Goal: Task Accomplishment & Management: Manage account settings

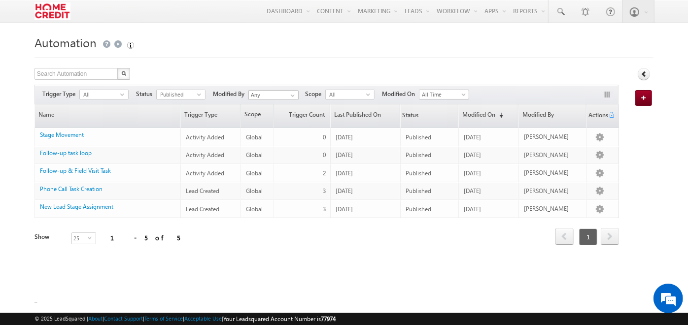
click at [52, 16] on img at bounding box center [52, 10] width 36 height 17
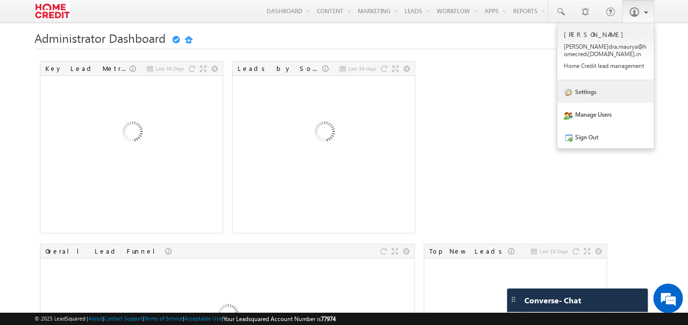
click at [602, 94] on link "Settings" at bounding box center [605, 91] width 97 height 23
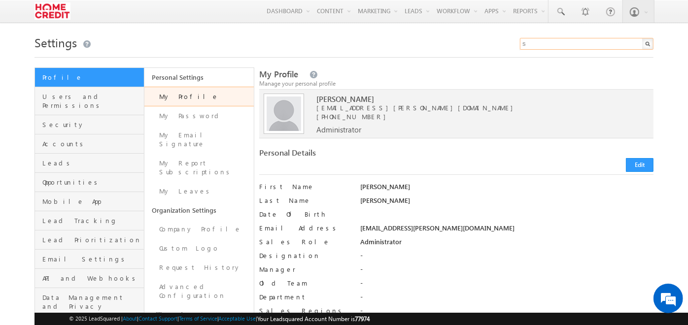
click at [537, 47] on input "s" at bounding box center [586, 44] width 133 height 12
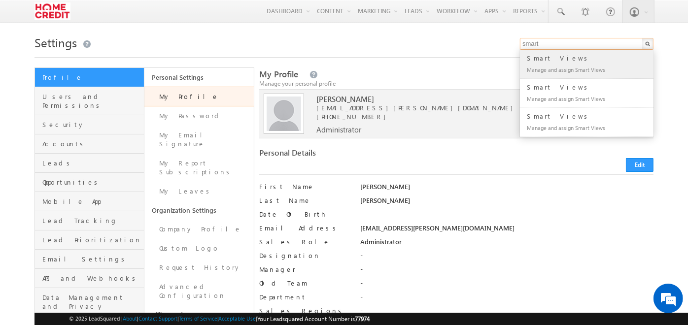
type input "smart"
click at [541, 60] on div "Smart Views" at bounding box center [591, 58] width 132 height 11
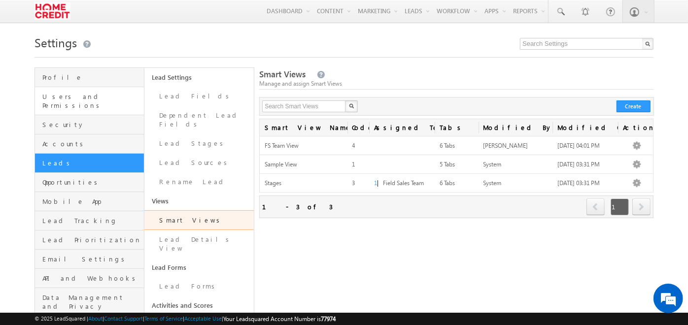
click at [64, 90] on link "Users and Permissions" at bounding box center [89, 101] width 109 height 28
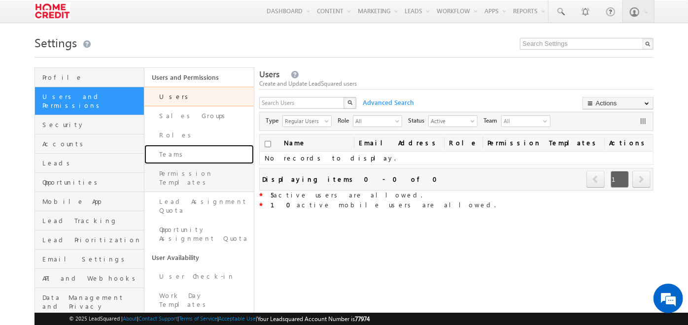
click at [171, 163] on link "Teams" at bounding box center [198, 154] width 109 height 19
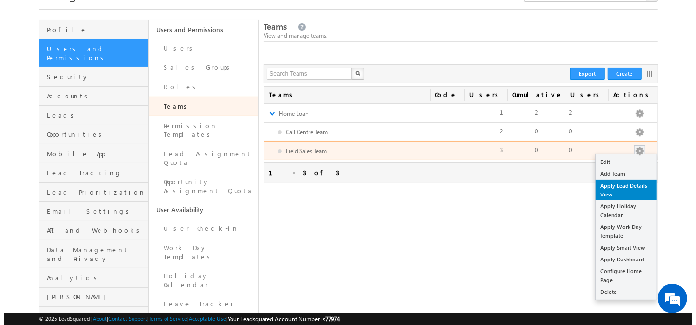
scroll to position [52, 0]
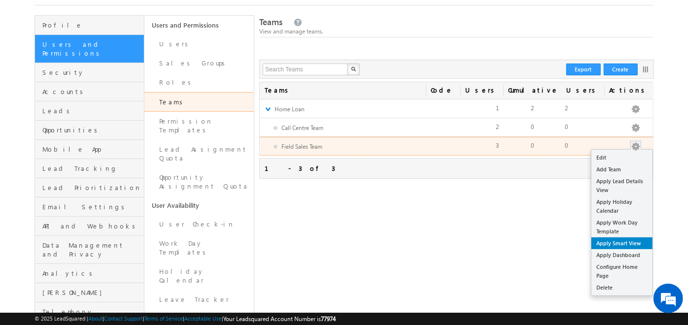
click at [619, 239] on link "Apply Smart View" at bounding box center [621, 243] width 61 height 12
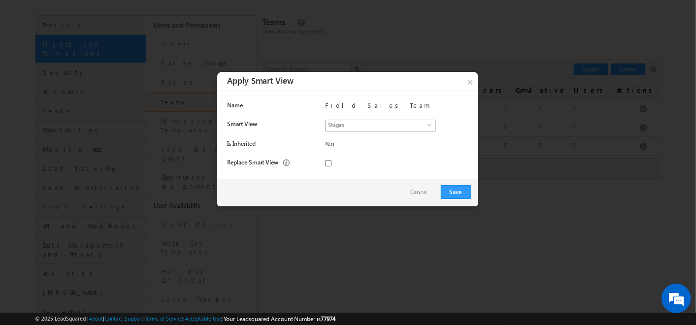
click at [426, 122] on span "Stages" at bounding box center [377, 124] width 102 height 9
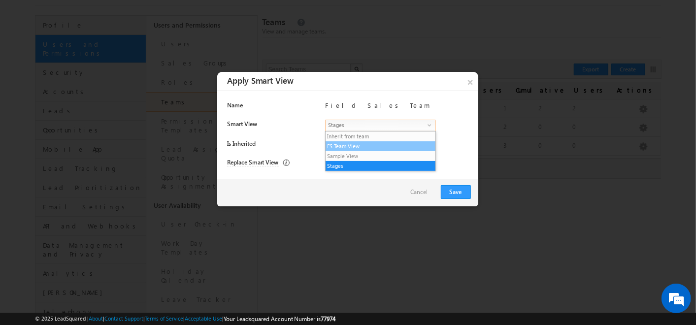
click at [397, 150] on li "FS Team View" at bounding box center [381, 146] width 110 height 10
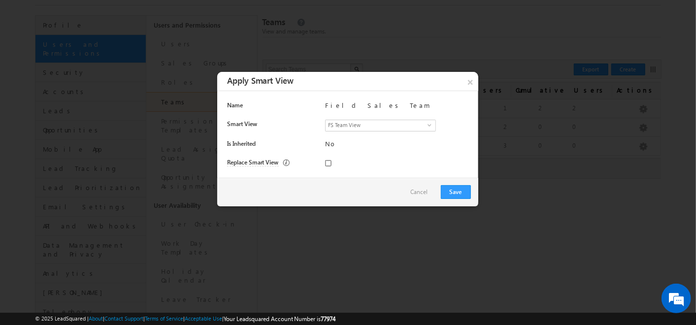
click at [325, 164] on input "checkbox" at bounding box center [328, 163] width 6 height 6
checkbox input "true"
click at [450, 193] on button "Save" at bounding box center [456, 192] width 30 height 14
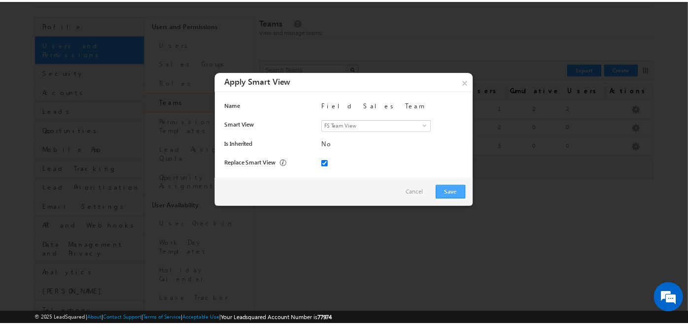
scroll to position [0, 0]
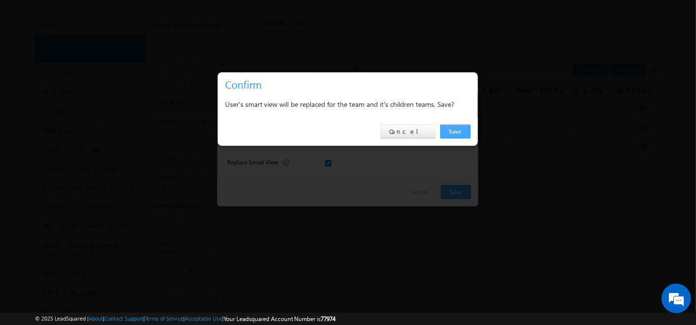
click at [453, 130] on link "Save" at bounding box center [455, 132] width 30 height 14
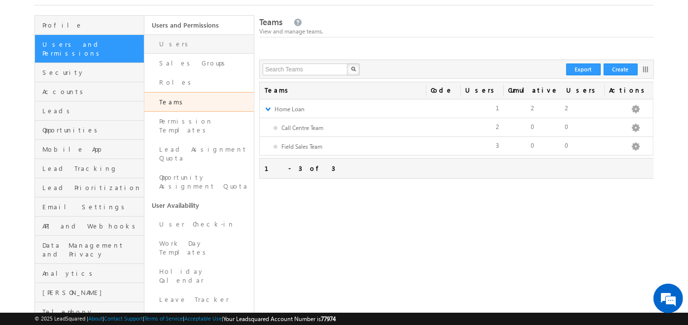
click at [211, 46] on link "Users" at bounding box center [198, 43] width 109 height 19
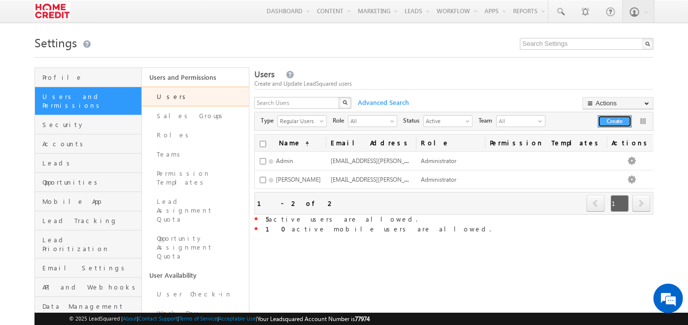
click at [604, 121] on button "Create" at bounding box center [614, 121] width 34 height 12
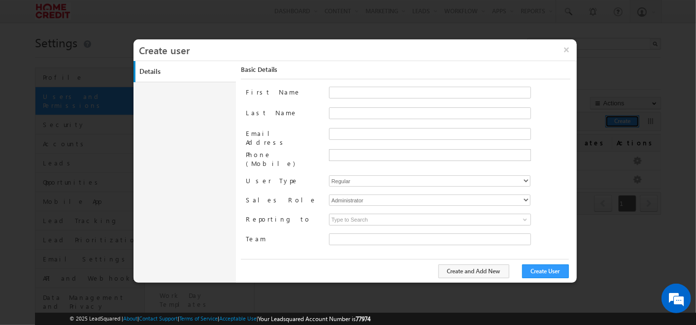
type input "30e6ca1a-2f90-11ef-b6b6-021c14776133"
click at [367, 94] on input "First Name" at bounding box center [430, 93] width 202 height 12
type input "Kashish"
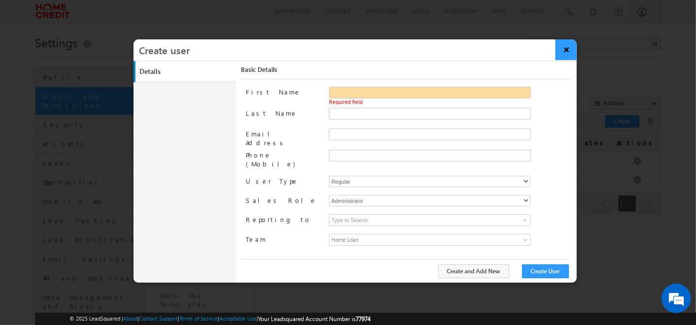
click at [570, 44] on button "×" at bounding box center [566, 49] width 21 height 21
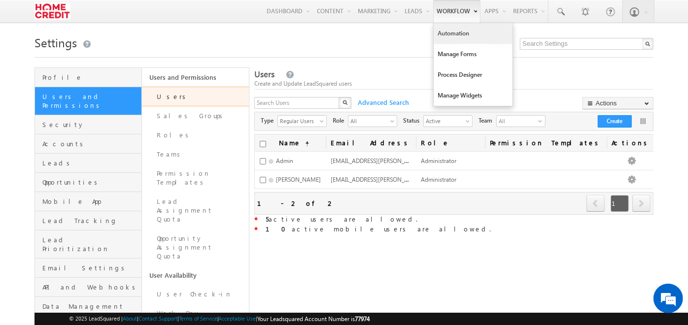
click at [439, 36] on link "Automation" at bounding box center [472, 33] width 79 height 21
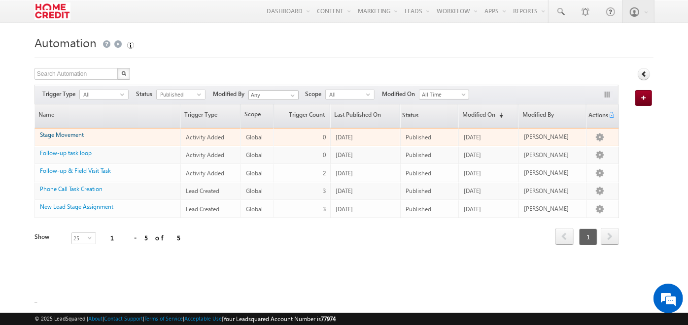
click at [78, 132] on link "Stage Movement" at bounding box center [62, 134] width 44 height 7
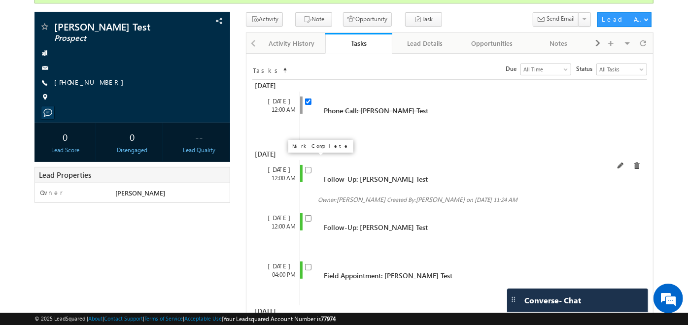
click at [306, 167] on input "checkbox" at bounding box center [308, 170] width 6 height 6
checkbox input "false"
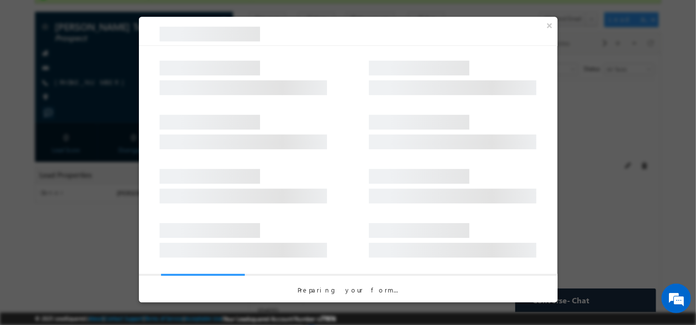
select select "Prospect"
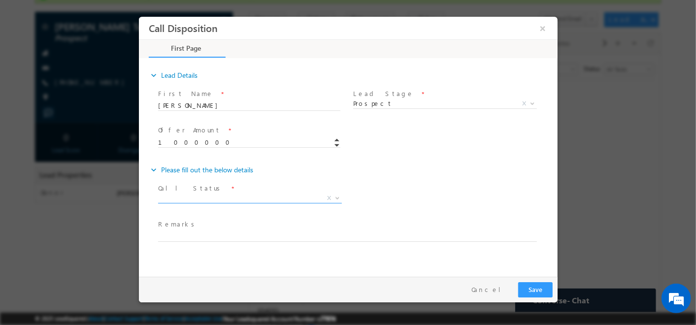
click at [290, 199] on span "X" at bounding box center [250, 199] width 184 height 10
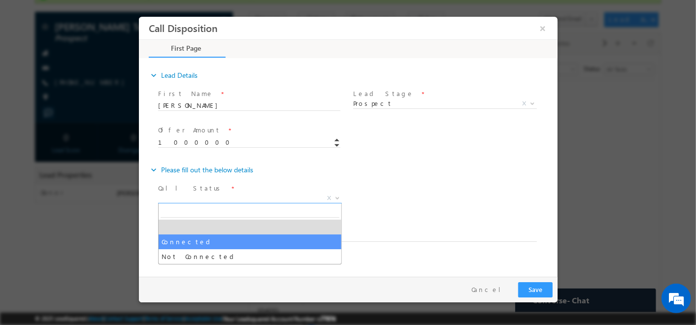
select select "Connected"
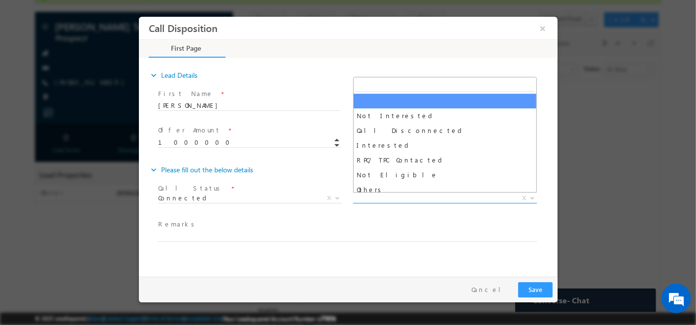
click at [397, 198] on span "X" at bounding box center [445, 199] width 184 height 10
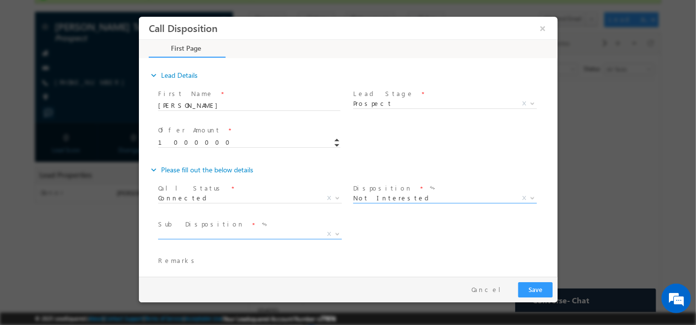
click at [293, 231] on span "X" at bounding box center [250, 235] width 184 height 10
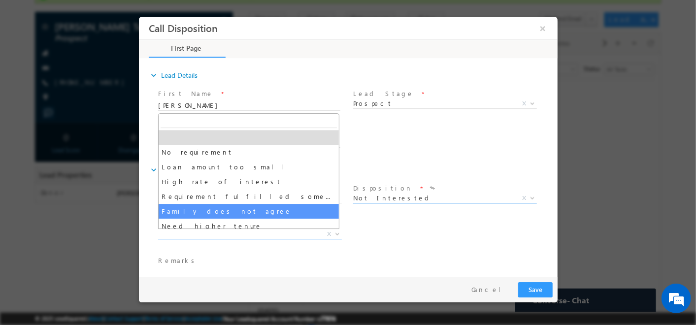
click at [353, 199] on span "Not Interested" at bounding box center [433, 198] width 160 height 9
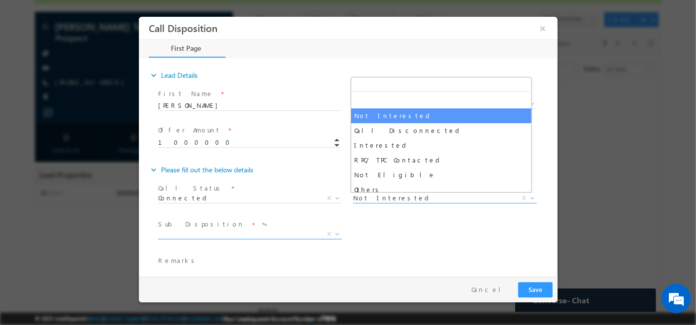
click at [294, 234] on span "X" at bounding box center [250, 235] width 184 height 10
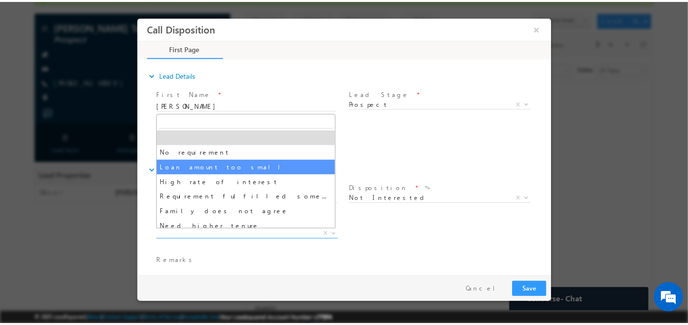
scroll to position [20, 0]
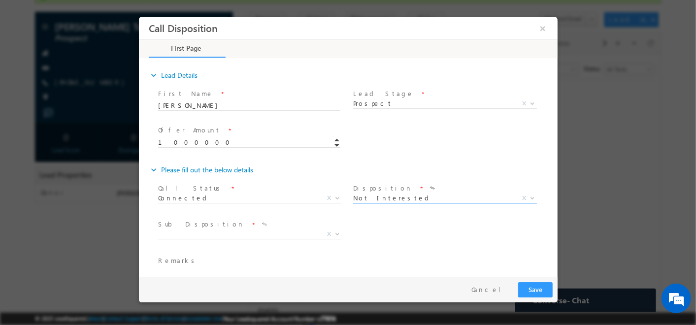
drag, startPoint x: 383, startPoint y: 197, endPoint x: 366, endPoint y: 198, distance: 16.3
click at [366, 198] on span "Not Interested" at bounding box center [433, 198] width 160 height 9
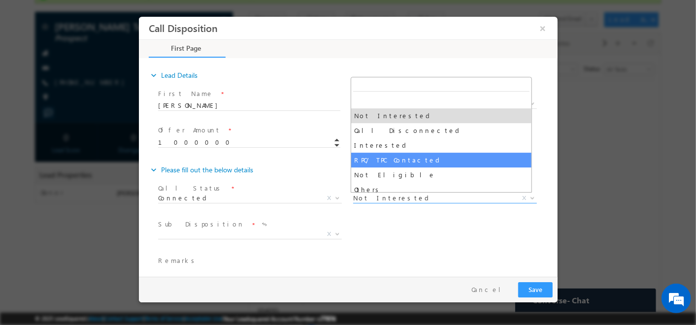
select select "RPC/ TPC Contacted"
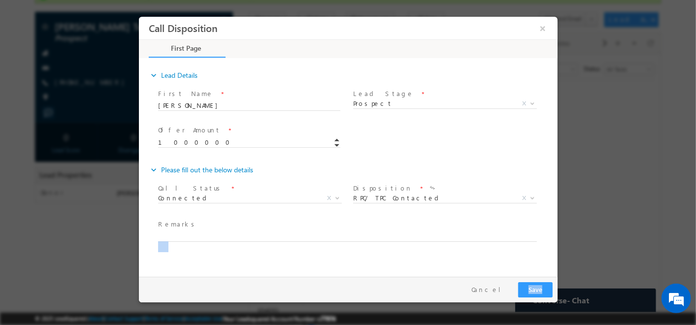
drag, startPoint x: 529, startPoint y: 292, endPoint x: 543, endPoint y: 287, distance: 15.1
click at [543, 272] on div "Call Disposition × First Page 60% Completed" at bounding box center [347, 145] width 419 height 256
click at [543, 287] on button "Save" at bounding box center [535, 289] width 34 height 15
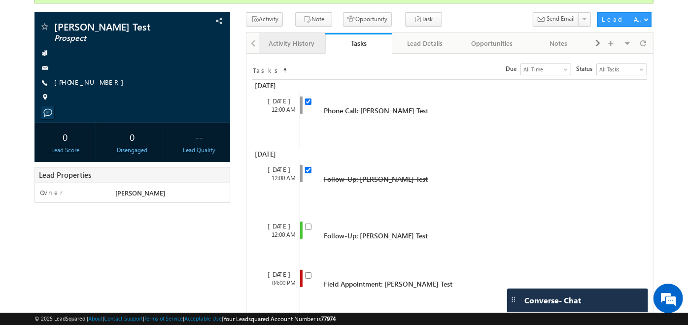
click at [303, 45] on div "Activity History" at bounding box center [291, 43] width 50 height 12
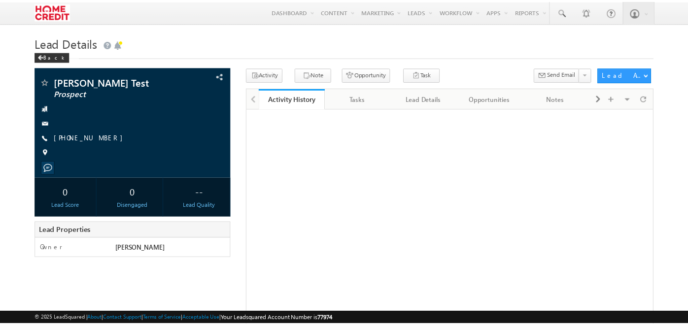
scroll to position [82, 0]
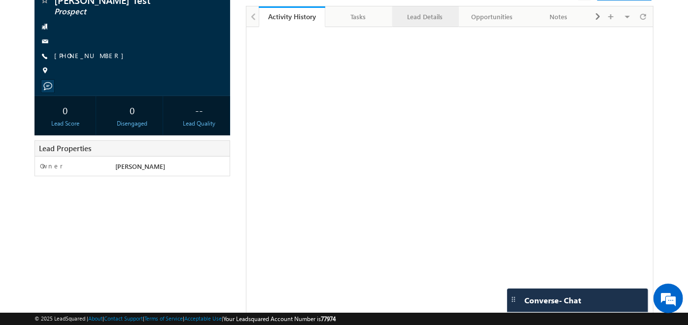
click at [432, 20] on div "Lead Details" at bounding box center [425, 17] width 50 height 12
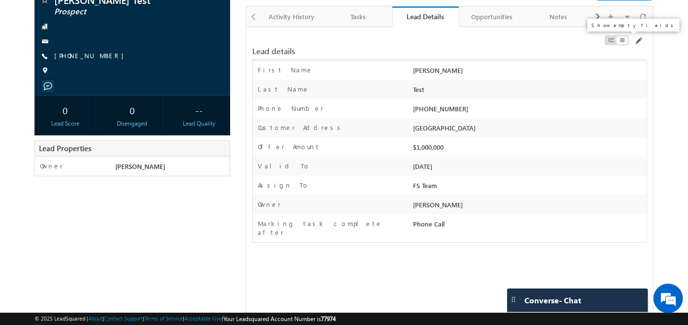
click at [613, 39] on span at bounding box center [610, 40] width 7 height 8
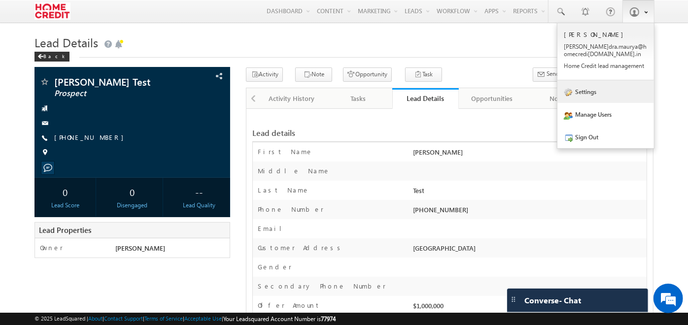
click at [614, 87] on link "Settings" at bounding box center [605, 91] width 97 height 23
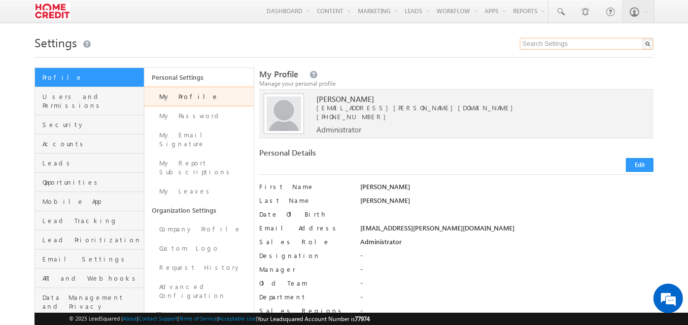
click at [570, 45] on input "text" at bounding box center [586, 44] width 133 height 12
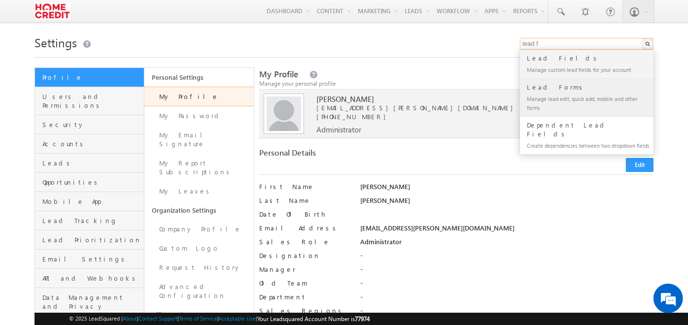
type input "lead f"
click at [558, 89] on div "Lead Forms" at bounding box center [591, 87] width 132 height 11
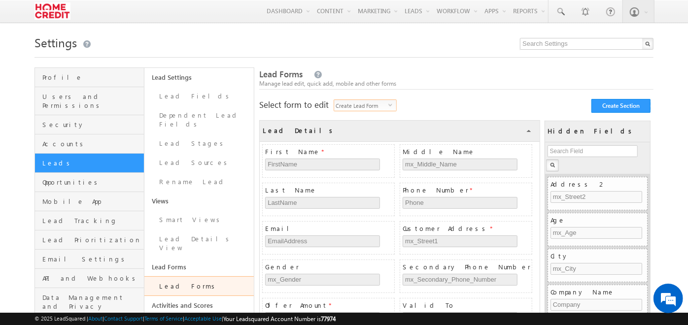
click at [383, 106] on span "Create Lead Form" at bounding box center [361, 105] width 54 height 11
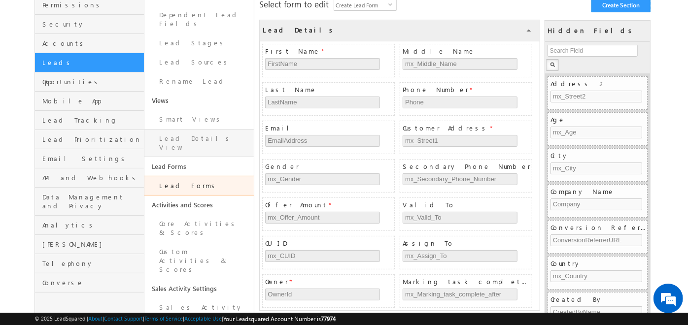
click at [187, 131] on link "Lead Details View" at bounding box center [198, 143] width 109 height 28
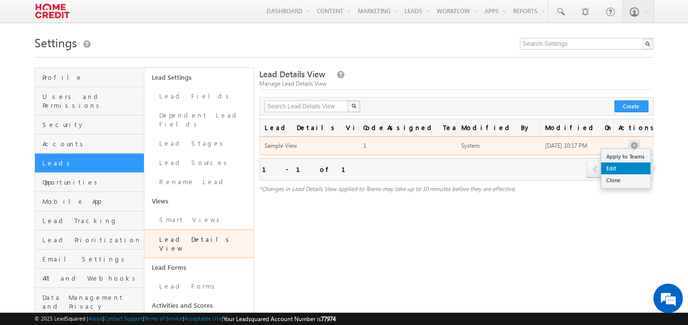
click at [626, 168] on link "Edit" at bounding box center [625, 169] width 49 height 12
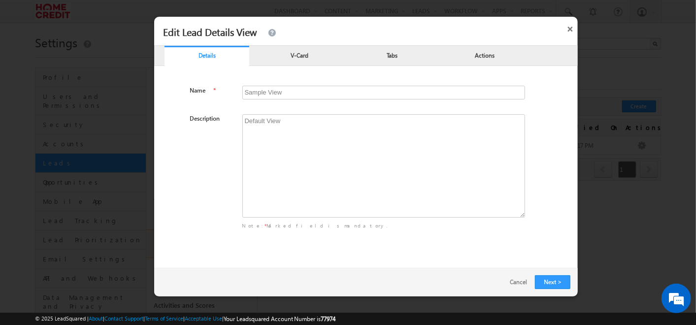
click at [284, 58] on p "V-Card" at bounding box center [299, 54] width 85 height 9
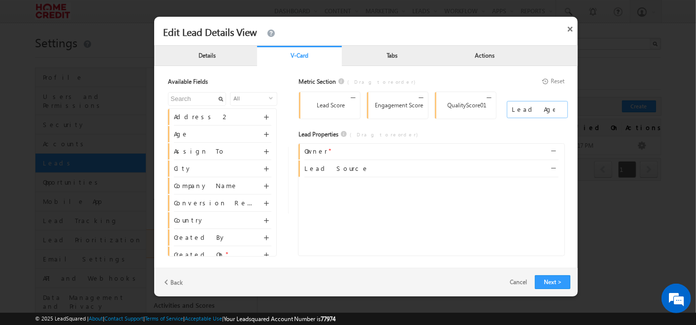
drag, startPoint x: 514, startPoint y: 182, endPoint x: 536, endPoint y: 105, distance: 80.1
click at [203, 99] on input "text" at bounding box center [197, 99] width 58 height 14
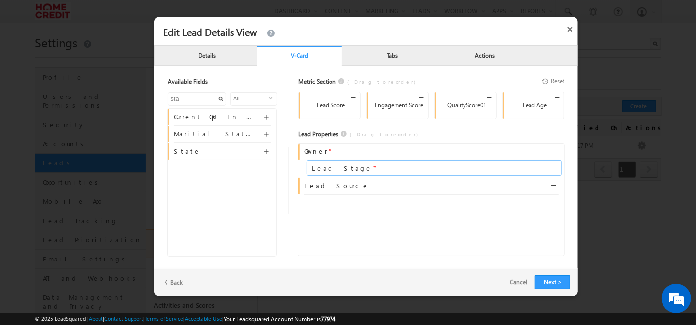
drag, startPoint x: 219, startPoint y: 132, endPoint x: 336, endPoint y: 166, distance: 122.2
click at [191, 100] on input "sta" at bounding box center [197, 99] width 58 height 14
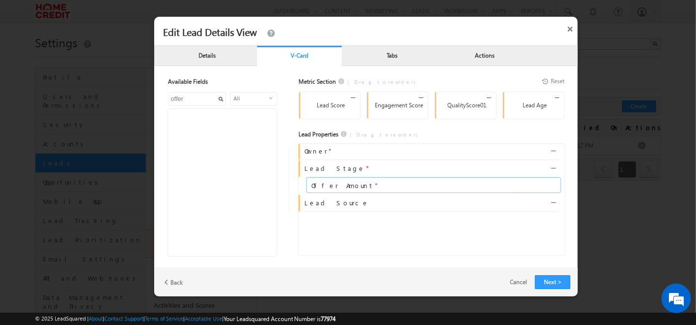
drag, startPoint x: 218, startPoint y: 118, endPoint x: 336, endPoint y: 187, distance: 136.8
click at [204, 97] on input "offer" at bounding box center [197, 99] width 58 height 14
drag, startPoint x: 202, startPoint y: 115, endPoint x: 333, endPoint y: 205, distance: 159.3
type input "cui"
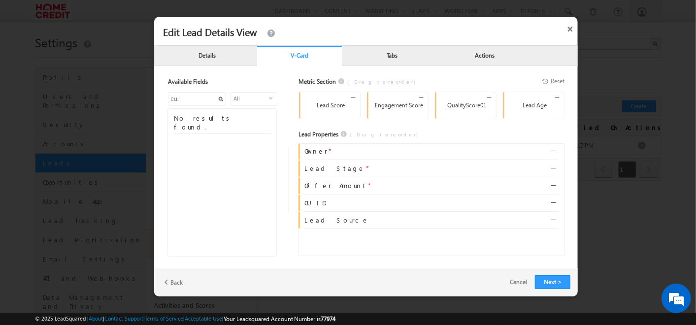
click at [555, 219] on div "Remove" at bounding box center [565, 213] width 38 height 13
click at [553, 221] on span at bounding box center [554, 223] width 7 height 7
click at [368, 50] on p "Tabs" at bounding box center [392, 54] width 85 height 9
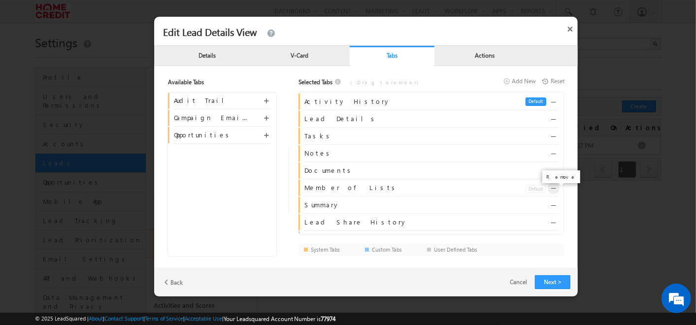
click at [553, 193] on span at bounding box center [554, 191] width 7 height 7
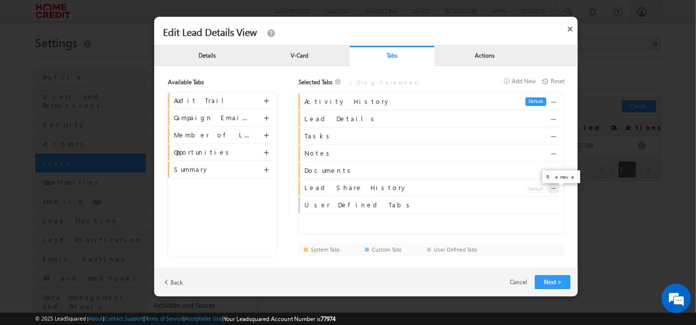
click at [553, 191] on span at bounding box center [554, 191] width 7 height 7
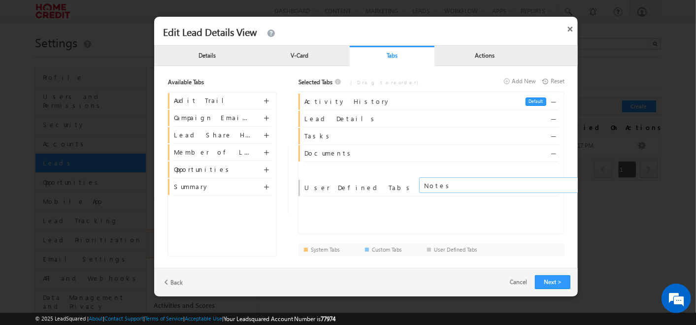
drag, startPoint x: 511, startPoint y: 153, endPoint x: 425, endPoint y: 170, distance: 88.4
click at [473, 62] on div "Actions" at bounding box center [484, 57] width 85 height 20
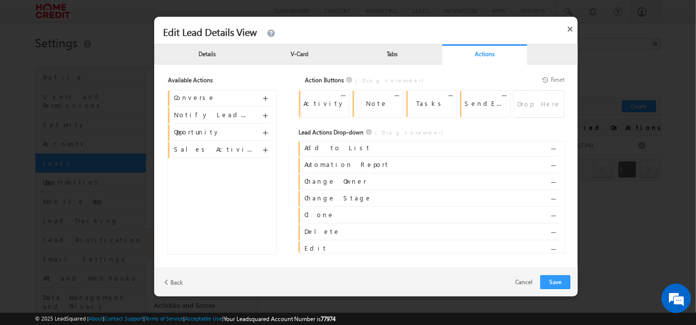
click at [194, 49] on p "Details" at bounding box center [206, 53] width 85 height 9
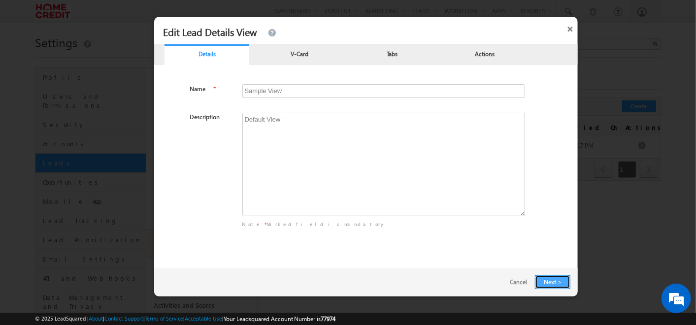
click at [558, 287] on button "Next >" at bounding box center [552, 282] width 35 height 14
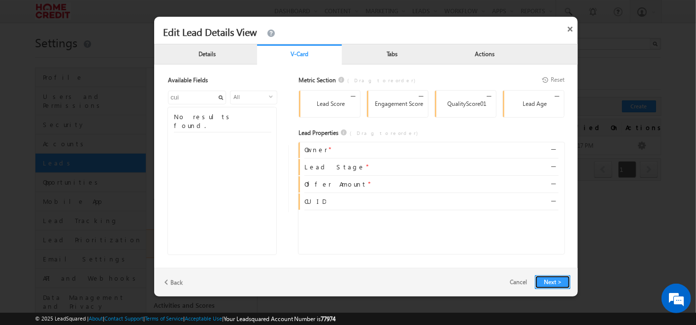
click at [558, 287] on button "Next >" at bounding box center [552, 282] width 35 height 14
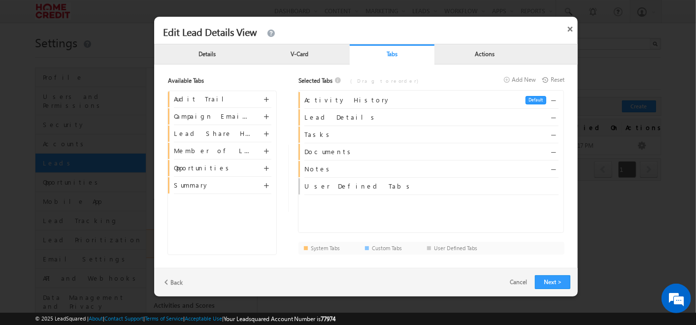
click at [300, 63] on div "V-Card" at bounding box center [299, 56] width 85 height 20
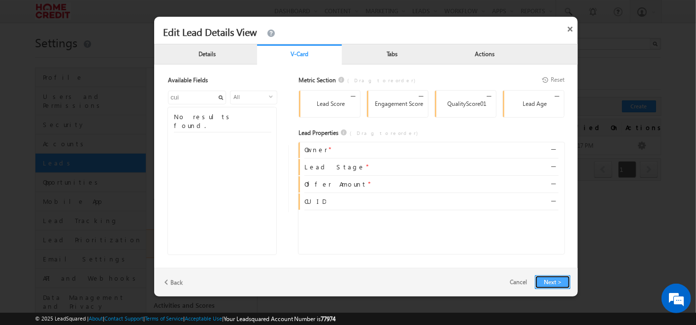
click at [553, 280] on button "Next >" at bounding box center [552, 282] width 35 height 14
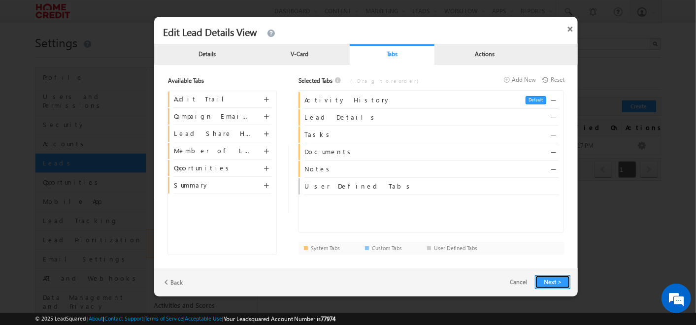
click at [553, 280] on button "Next >" at bounding box center [552, 282] width 35 height 14
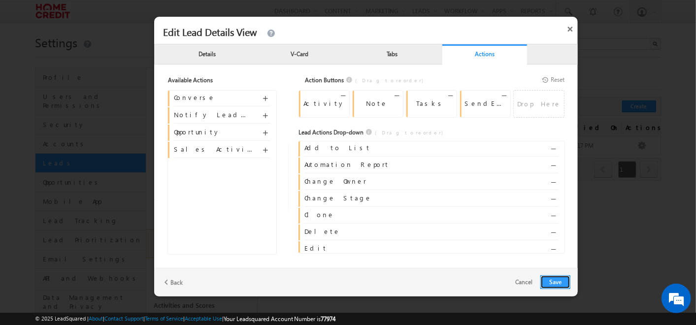
click at [553, 280] on button "Save" at bounding box center [555, 282] width 30 height 14
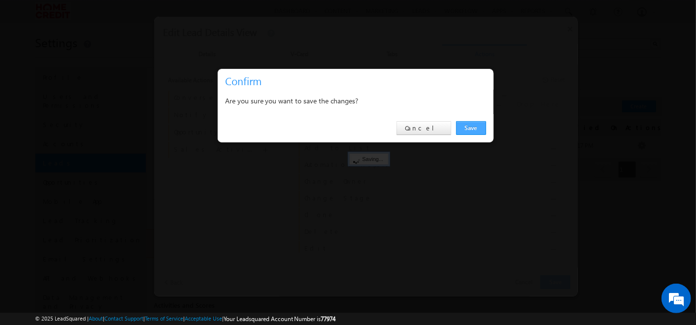
click at [468, 128] on link "Save" at bounding box center [471, 128] width 30 height 14
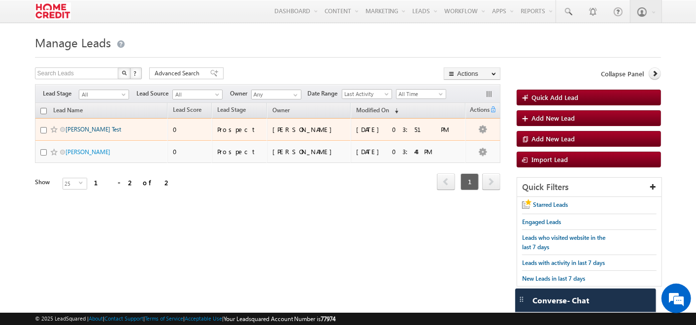
click at [79, 130] on link "Kashish Test" at bounding box center [94, 129] width 56 height 7
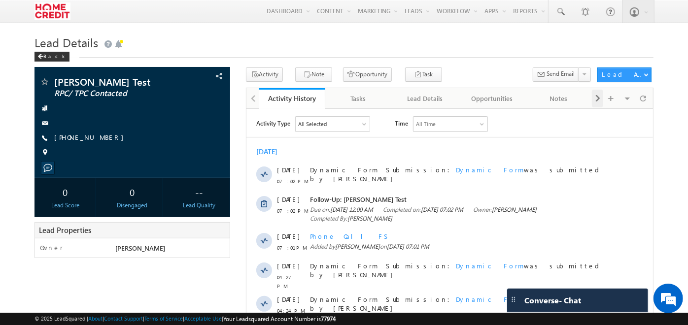
click at [601, 101] on div at bounding box center [597, 99] width 11 height 18
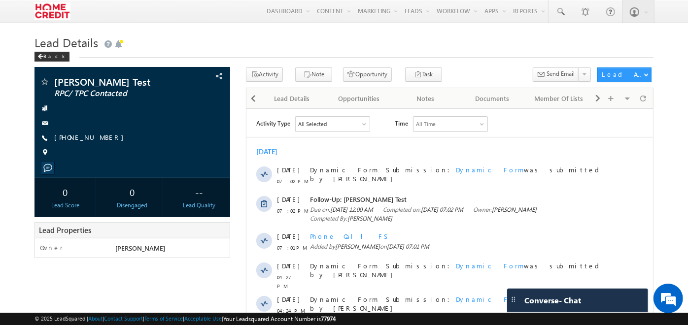
click at [601, 101] on div at bounding box center [597, 99] width 11 height 18
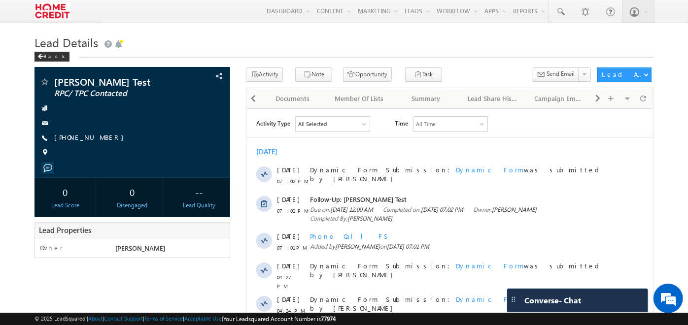
click at [601, 101] on div at bounding box center [597, 99] width 11 height 18
click at [601, 101] on div "Visible Tabs Activity History Default Tasks Default Lead Details Default Opport…" at bounding box center [621, 97] width 59 height 19
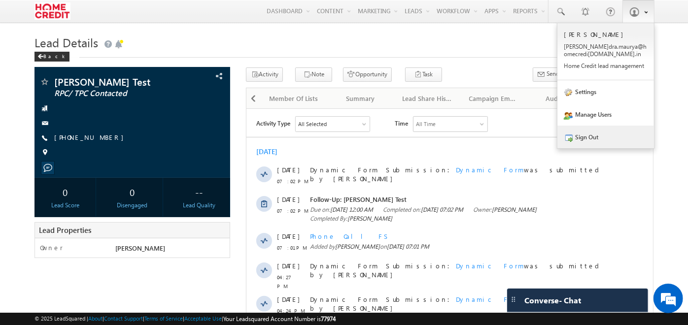
click at [591, 137] on link "Sign Out" at bounding box center [605, 137] width 97 height 23
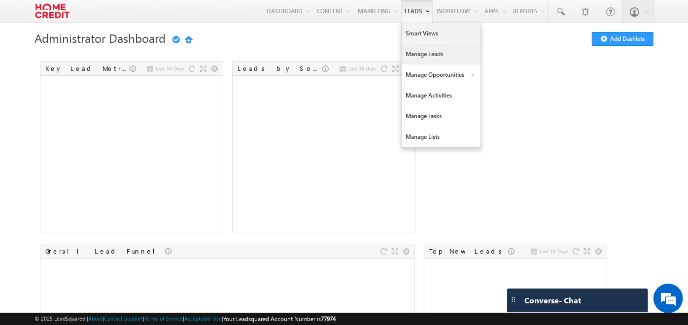
click at [423, 44] on link "Manage Leads" at bounding box center [440, 54] width 79 height 21
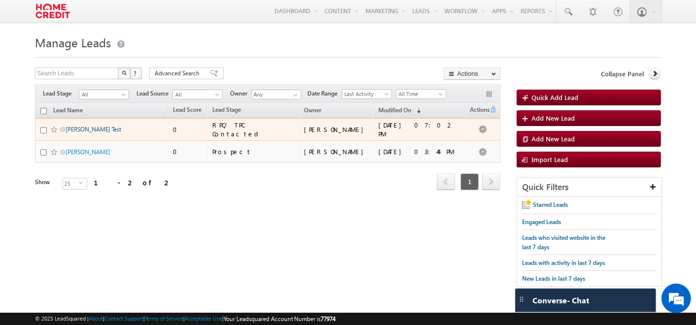
click at [91, 131] on link "[PERSON_NAME] Test" at bounding box center [94, 129] width 56 height 7
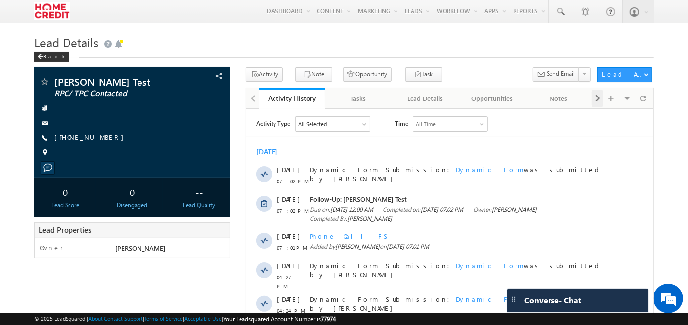
click at [599, 100] on span at bounding box center [597, 99] width 6 height 18
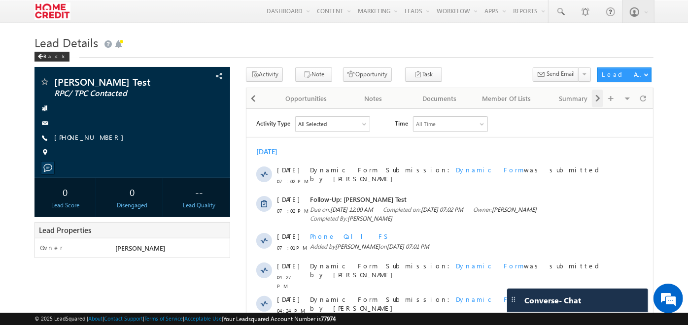
click at [599, 100] on span at bounding box center [597, 99] width 6 height 18
click at [248, 100] on div at bounding box center [253, 99] width 11 height 18
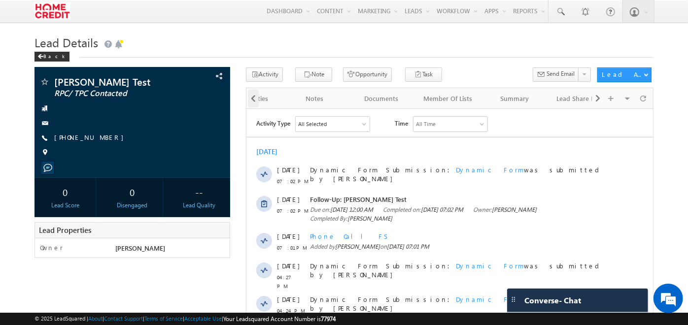
click at [248, 100] on div at bounding box center [253, 99] width 11 height 18
click at [349, 102] on div "Lead Details" at bounding box center [358, 99] width 50 height 12
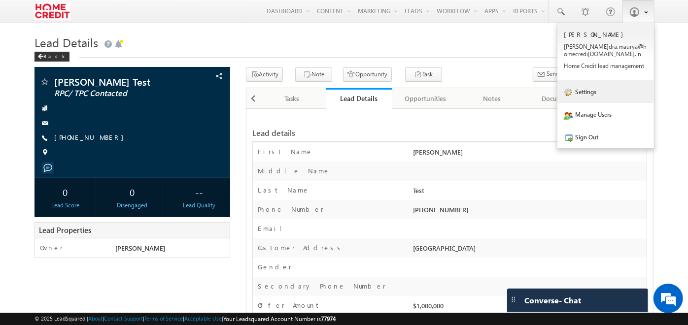
click at [600, 93] on link "Settings" at bounding box center [605, 91] width 97 height 23
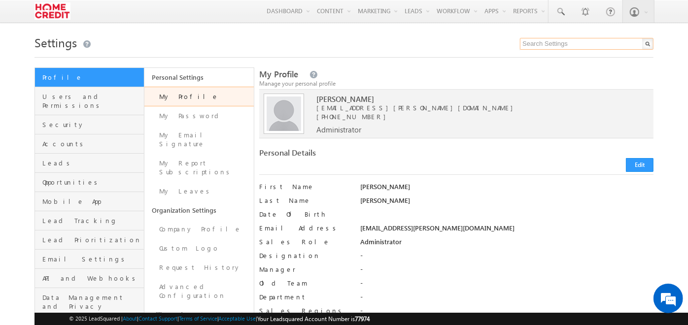
click at [547, 46] on input "text" at bounding box center [586, 44] width 133 height 12
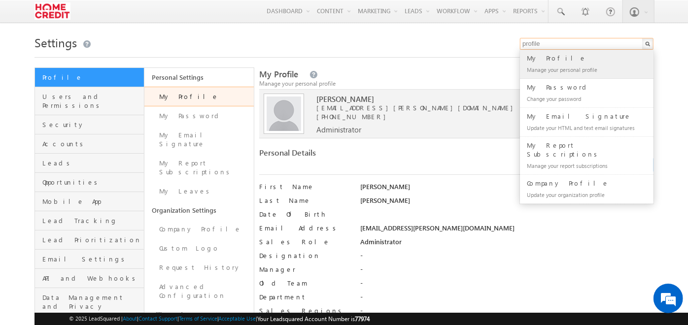
type input "profile"
click at [547, 59] on div "My Profile" at bounding box center [591, 58] width 132 height 11
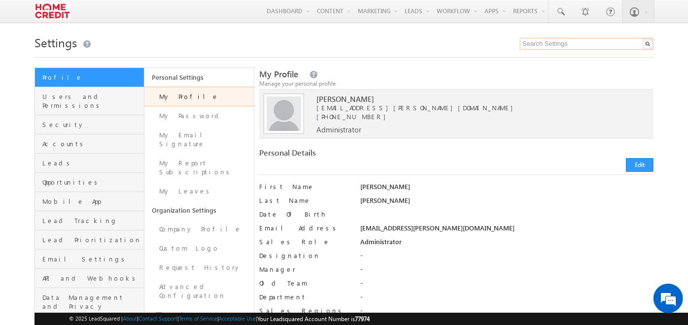
click at [573, 40] on input "text" at bounding box center [586, 44] width 133 height 12
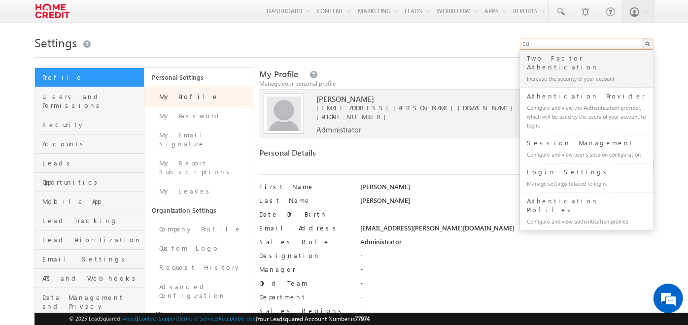
type input "c"
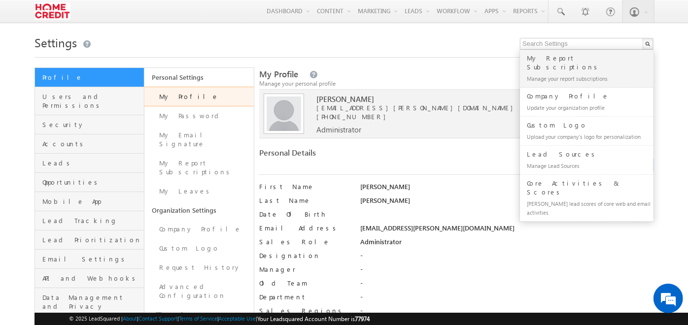
click at [446, 47] on h1 "Settings" at bounding box center [343, 41] width 619 height 19
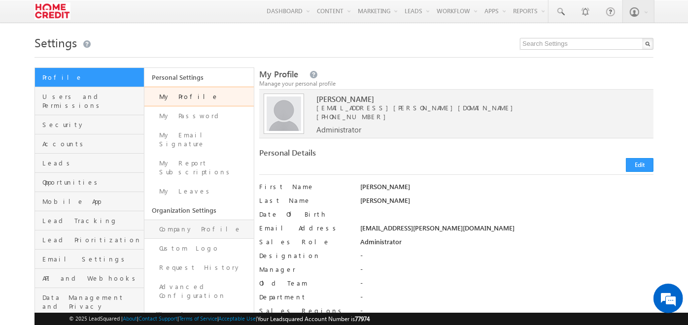
click at [205, 220] on link "Company Profile" at bounding box center [198, 229] width 109 height 19
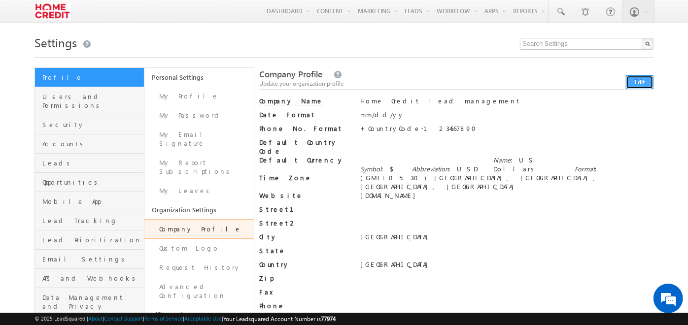
click at [638, 78] on button "Edit" at bounding box center [639, 82] width 28 height 14
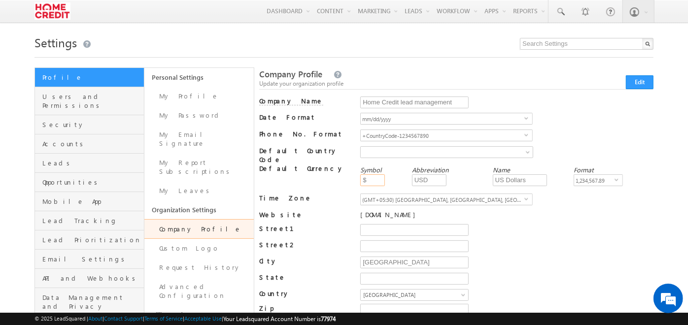
click at [377, 177] on input "$" at bounding box center [372, 180] width 25 height 12
paste input "₹"
type input "₹"
click at [431, 179] on input "USD" at bounding box center [429, 180] width 34 height 12
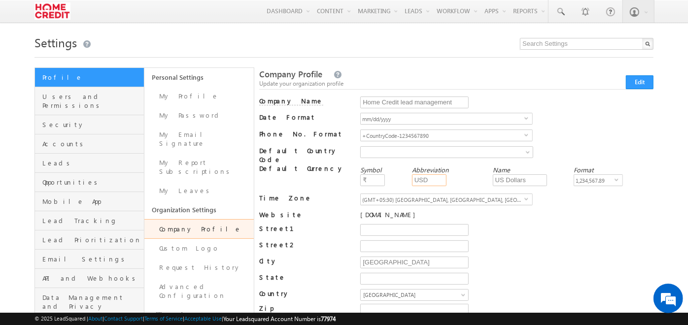
click at [431, 179] on input "USD" at bounding box center [429, 180] width 34 height 12
type input "INR"
click at [513, 181] on input "US Dollars" at bounding box center [520, 180] width 54 height 12
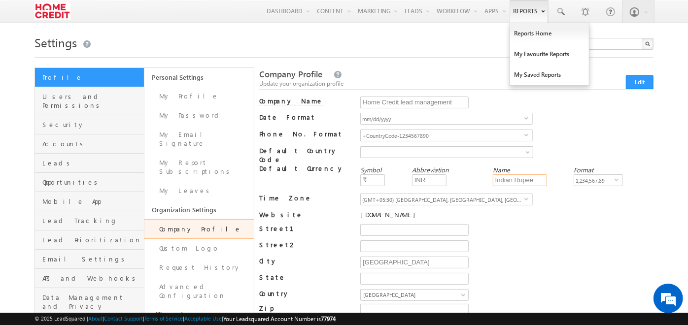
type input "Indian Rupee"
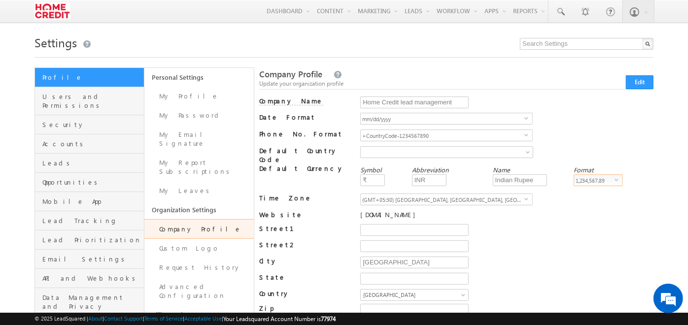
click at [597, 178] on span "1,234,567.89" at bounding box center [594, 180] width 40 height 11
click at [585, 198] on li "12,34,567.89" at bounding box center [598, 198] width 48 height 10
click at [402, 107] on input "Home Credit lead management" at bounding box center [414, 103] width 108 height 12
type input "Home Credit Lead Management"
click at [503, 132] on span "+CountryCode-1234567890" at bounding box center [443, 135] width 164 height 11
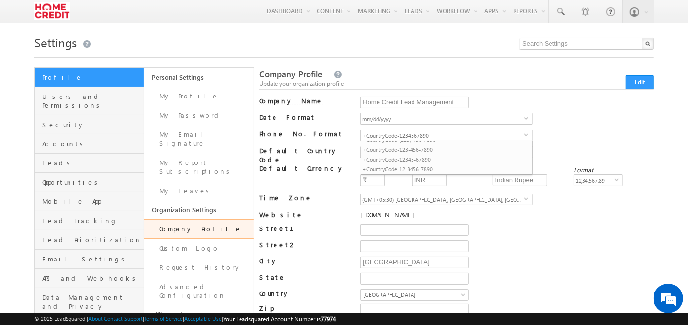
click at [584, 129] on div "mm/dd/yyyy select mm/dd/yyyy" at bounding box center [506, 121] width 293 height 17
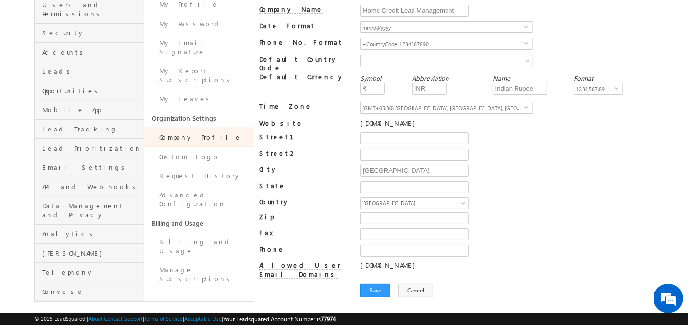
scroll to position [93, 0]
click at [371, 283] on button "Save" at bounding box center [375, 289] width 30 height 14
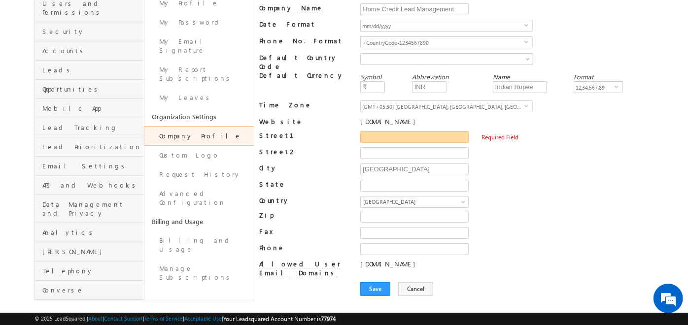
click at [383, 136] on input "Street1" at bounding box center [414, 137] width 108 height 12
paste input "Gate No. 1, Supertech, Sector 137, Noida, Uttar Pradesh"
click at [394, 169] on input "new delhi" at bounding box center [414, 170] width 108 height 12
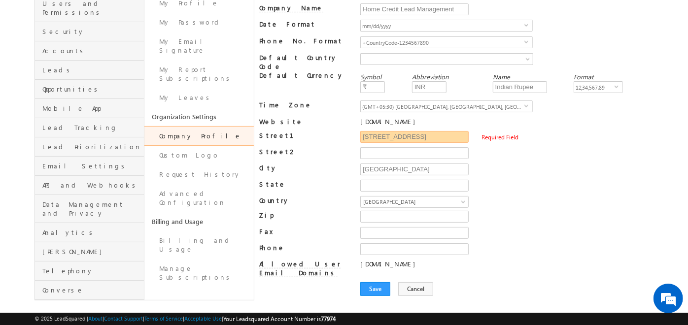
click at [436, 131] on input "Gate No. 1, Supertech, Sector 137, Noida, Uttar Pradesh" at bounding box center [414, 137] width 108 height 12
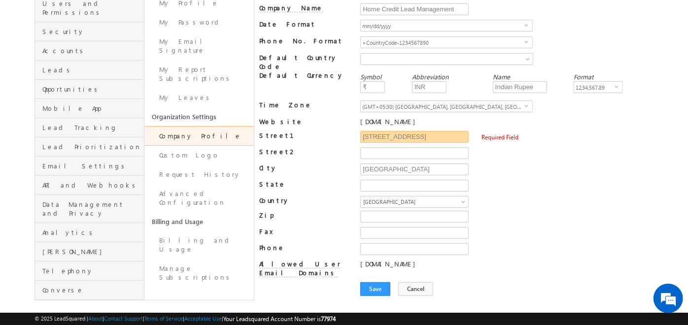
drag, startPoint x: 426, startPoint y: 132, endPoint x: 479, endPoint y: 131, distance: 53.2
click at [479, 131] on div "Gate No. 1, Supertech, Sector 137, Noida, Uttar Pradesh Required Field" at bounding box center [506, 139] width 293 height 16
type input "Gate No. 1, Supertech, Sector 137, Noida,"
click at [402, 165] on input "new delhi" at bounding box center [414, 170] width 108 height 12
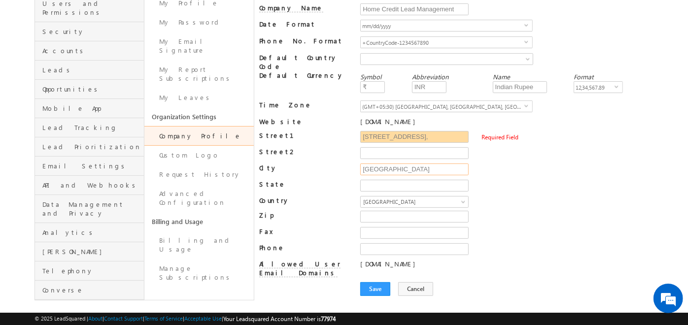
scroll to position [0, 0]
click at [402, 165] on input "new delhi" at bounding box center [414, 170] width 108 height 12
paste input "Uttar Pradesh"
type input "Uttar Pradesh"
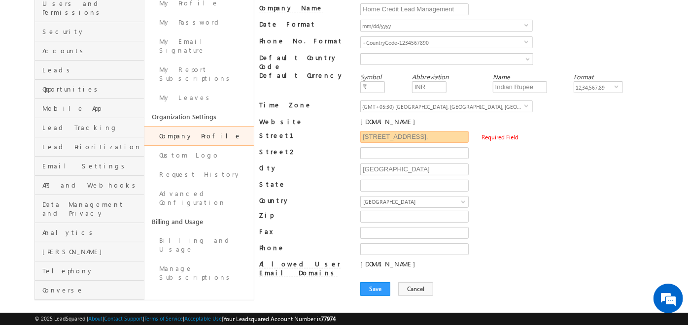
click at [410, 131] on input "Gate No. 1, Supertech, Sector 137, Noida," at bounding box center [414, 137] width 108 height 12
click at [463, 131] on input "Gate No. 1, Supertech, Sector 137, Noida," at bounding box center [414, 137] width 108 height 12
drag, startPoint x: 463, startPoint y: 132, endPoint x: 414, endPoint y: 142, distance: 50.7
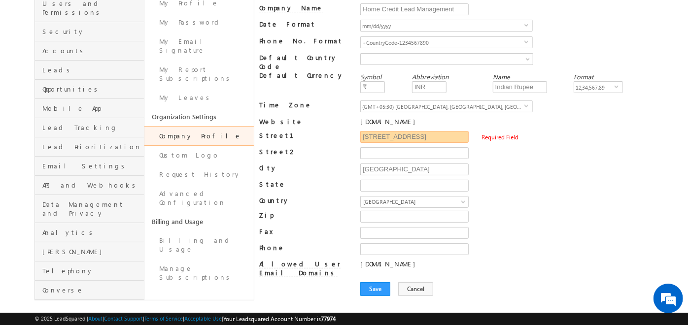
click at [414, 142] on div "Gate No. 1, Supertech, Sector 137, Noida Required Field" at bounding box center [506, 139] width 293 height 16
type input "Gate No. 1, Supertech"
click at [409, 147] on input "Street2" at bounding box center [414, 153] width 108 height 12
paste input "Sector 137, Noida"
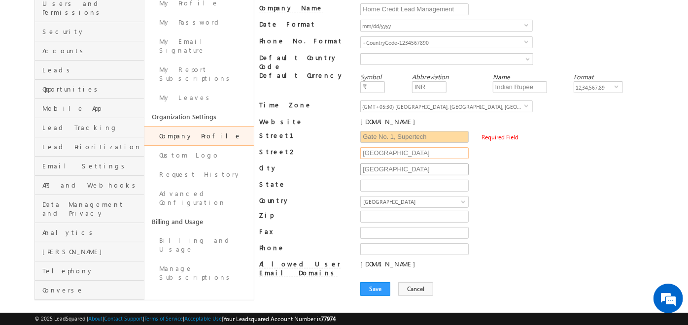
type input "Sector 137, Noida"
click at [392, 165] on input "Uttar Pradesh" at bounding box center [414, 170] width 108 height 12
type input "Noida"
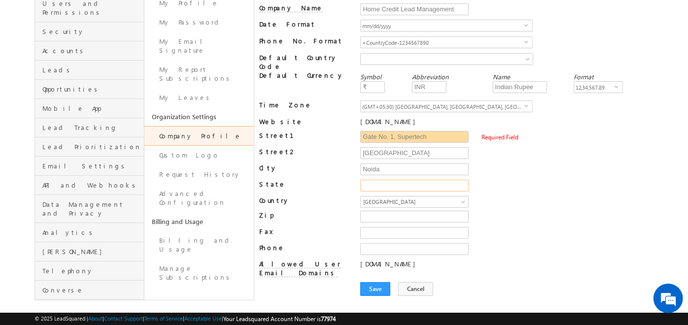
click at [383, 180] on input "State" at bounding box center [414, 186] width 108 height 12
type input "Uttar Pradesh"
click at [420, 151] on input "Sector 137, Noida" at bounding box center [414, 153] width 108 height 12
type input "Sector 137"
click at [378, 282] on button "Save" at bounding box center [375, 289] width 30 height 14
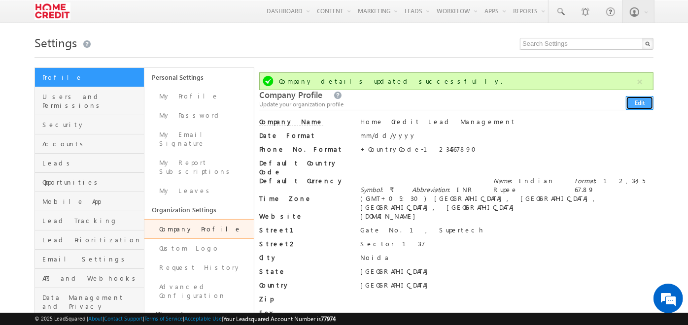
click at [645, 102] on button "Edit" at bounding box center [639, 103] width 28 height 14
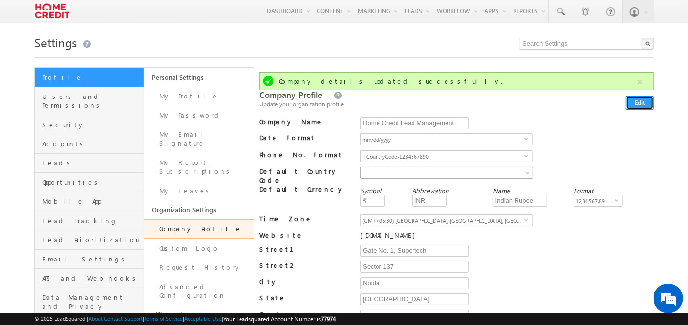
scroll to position [114, 0]
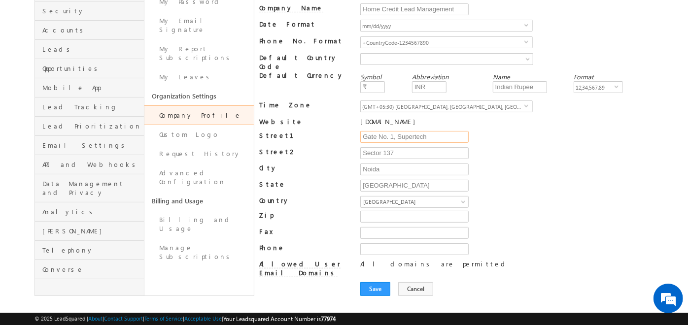
click at [402, 133] on input "Gate No. 1, Supertech" at bounding box center [414, 137] width 108 height 12
paste input "[STREET_ADDRESS][PERSON_NAME] · 19 km"
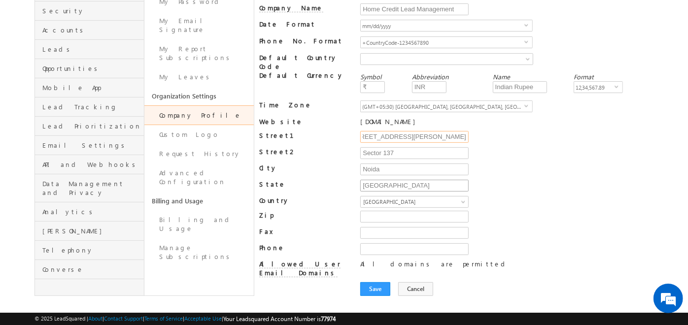
type input "[STREET_ADDRESS][PERSON_NAME]"
paste input "[GEOGRAPHIC_DATA]"
type input "[GEOGRAPHIC_DATA]"
click at [390, 164] on input "Noida" at bounding box center [414, 170] width 108 height 12
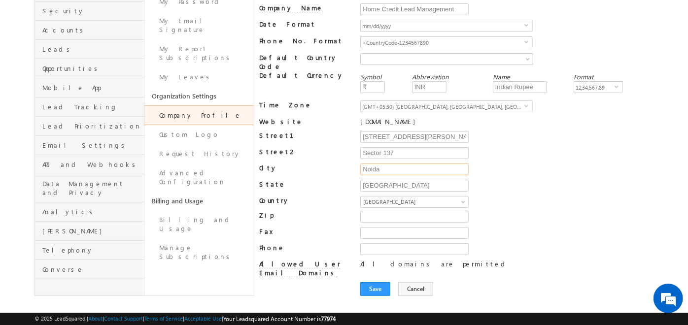
click at [390, 164] on input "Noida" at bounding box center [414, 170] width 108 height 12
paste input "[GEOGRAPHIC_DATA]"
type input "[GEOGRAPHIC_DATA]"
click at [397, 147] on input "Sector 137" at bounding box center [414, 153] width 108 height 12
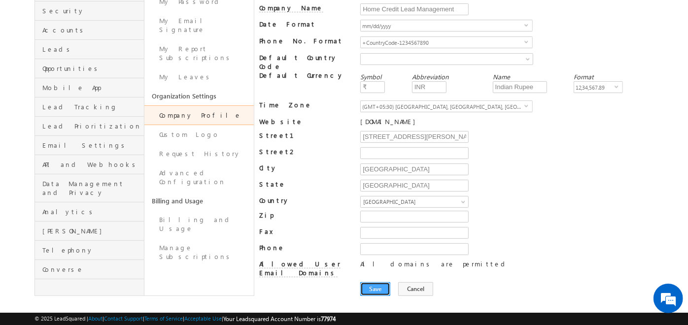
click at [382, 282] on button "Save" at bounding box center [375, 289] width 30 height 14
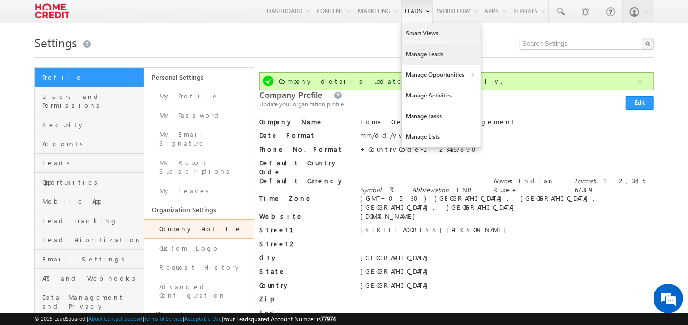
click at [419, 52] on link "Manage Leads" at bounding box center [440, 54] width 79 height 21
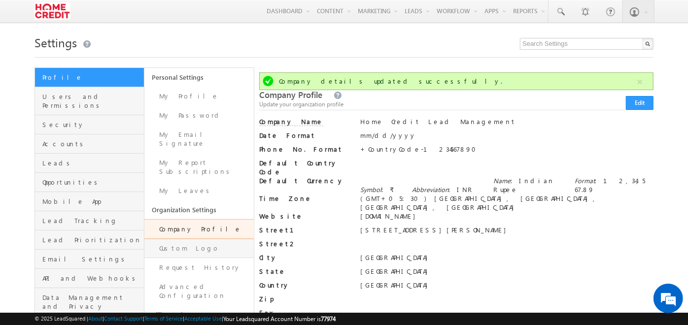
click at [179, 239] on link "Custom Logo" at bounding box center [198, 248] width 109 height 19
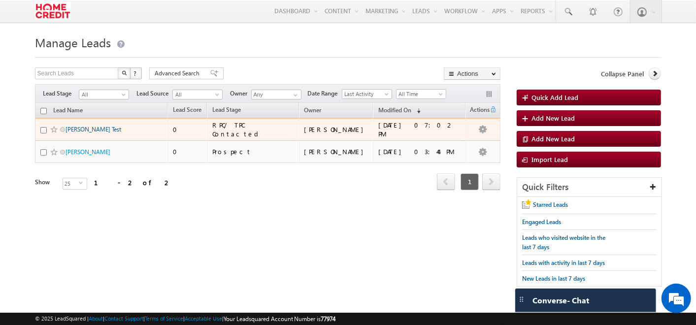
click at [77, 132] on link "[PERSON_NAME] Test" at bounding box center [94, 129] width 56 height 7
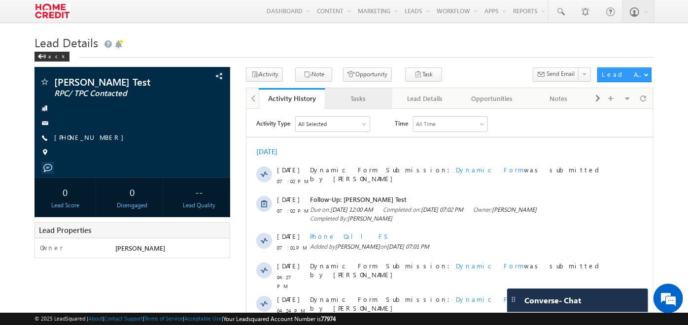
click at [367, 90] on link "Tasks" at bounding box center [358, 98] width 66 height 21
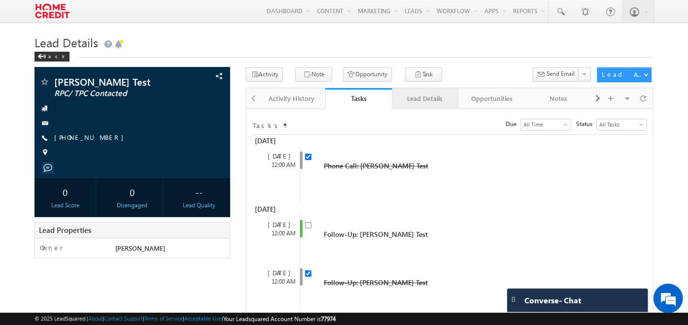
click at [421, 94] on div "Lead Details" at bounding box center [425, 99] width 50 height 12
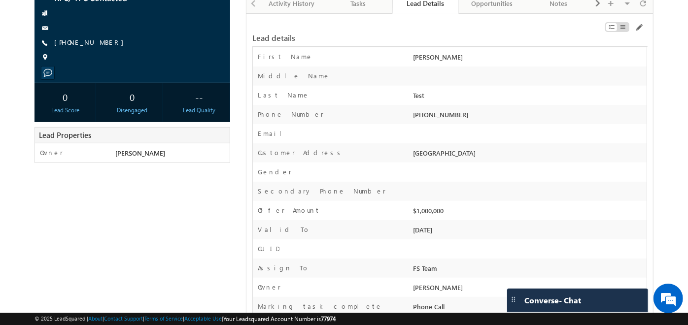
scroll to position [96, 0]
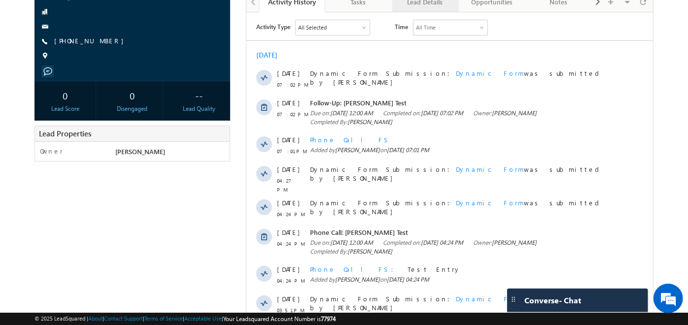
click at [418, 4] on div "Lead Details" at bounding box center [425, 2] width 50 height 12
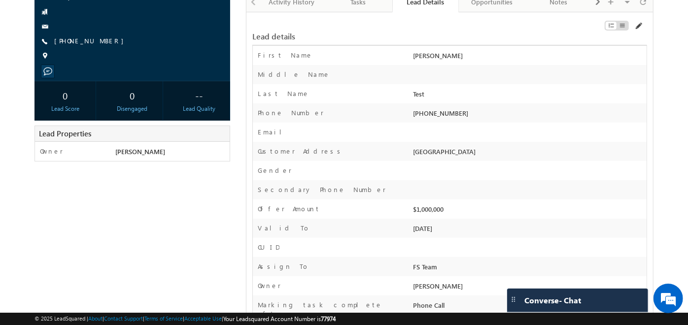
click at [639, 26] on span at bounding box center [638, 26] width 8 height 8
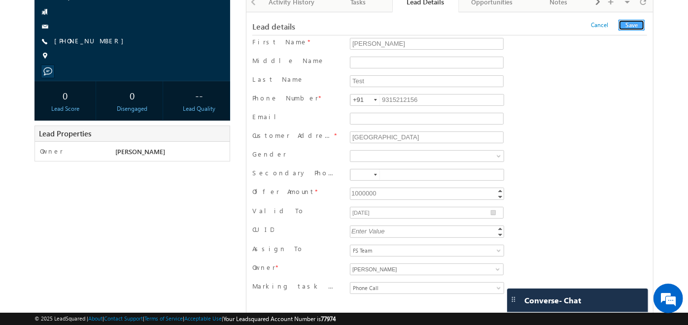
click at [639, 27] on button "Save" at bounding box center [631, 25] width 26 height 11
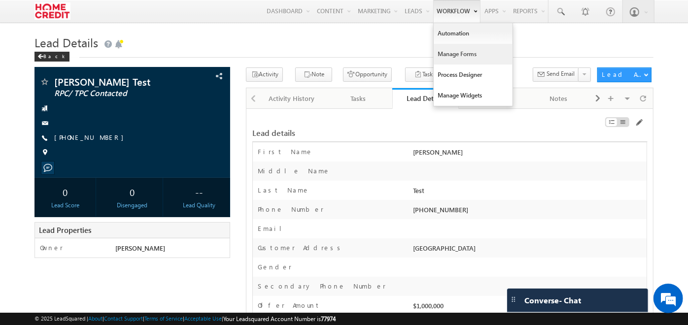
click at [457, 57] on link "Manage Forms" at bounding box center [472, 54] width 79 height 21
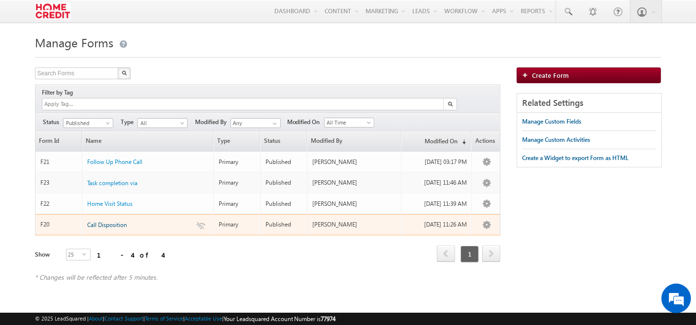
click at [110, 221] on span "Call Disposition" at bounding box center [107, 224] width 40 height 7
click at [112, 221] on span "Call Disposition" at bounding box center [107, 224] width 40 height 7
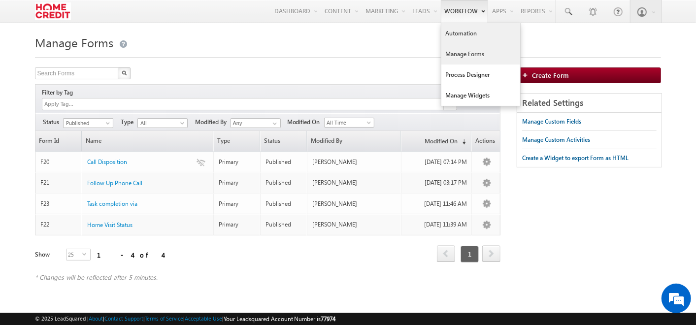
click at [458, 34] on link "Automation" at bounding box center [480, 33] width 79 height 21
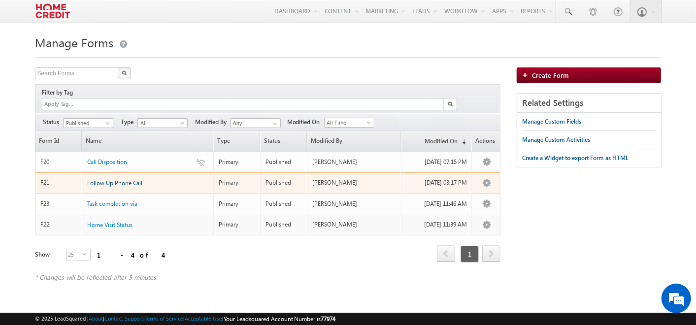
click at [123, 179] on span "Follow Up Phone Call" at bounding box center [114, 182] width 55 height 7
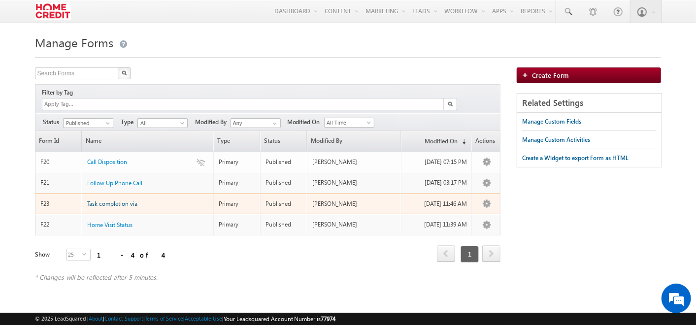
click at [109, 200] on span "Task completion via" at bounding box center [112, 203] width 50 height 7
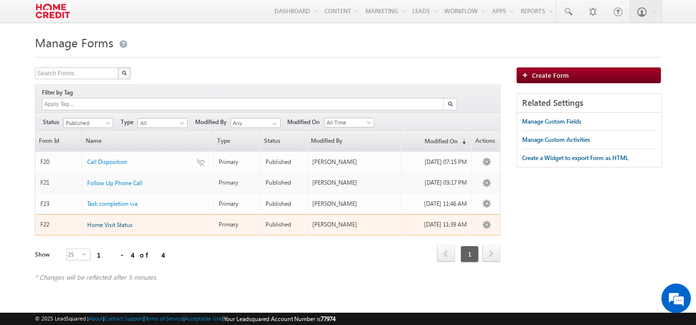
click at [109, 221] on span "Home Visit Status" at bounding box center [109, 224] width 45 height 7
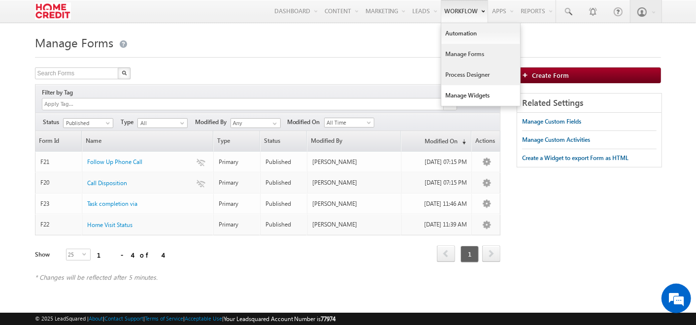
click at [463, 69] on link "Process Designer" at bounding box center [480, 75] width 79 height 21
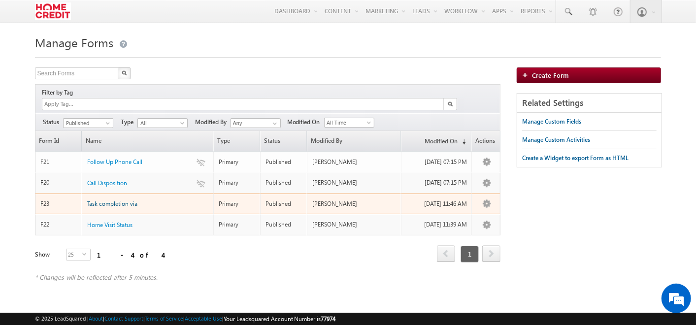
click at [114, 200] on span "Task completion via" at bounding box center [112, 203] width 50 height 7
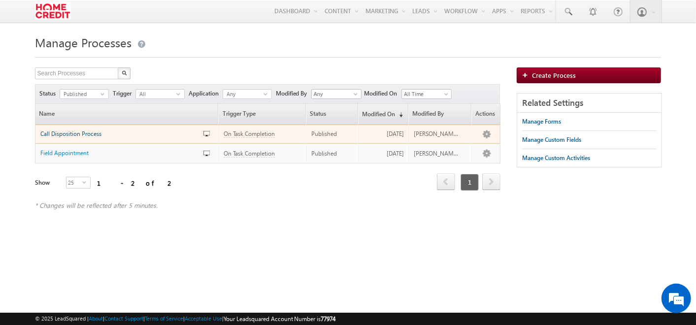
click at [65, 133] on span "Call Disposition Process" at bounding box center [70, 133] width 61 height 7
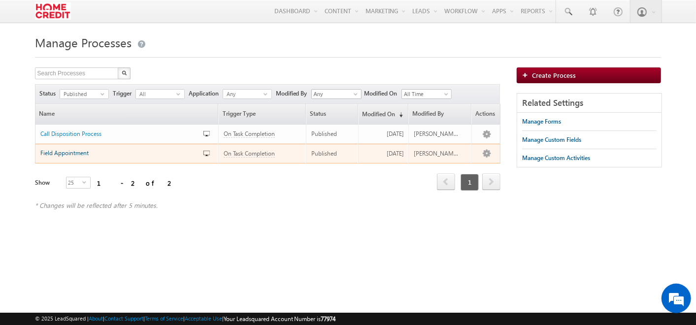
click at [66, 155] on span "Field Appointment" at bounding box center [64, 152] width 48 height 7
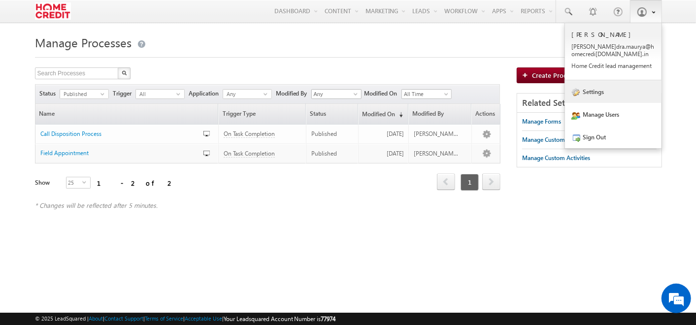
click at [604, 97] on link "Settings" at bounding box center [613, 91] width 97 height 23
